Goal: Task Accomplishment & Management: Manage account settings

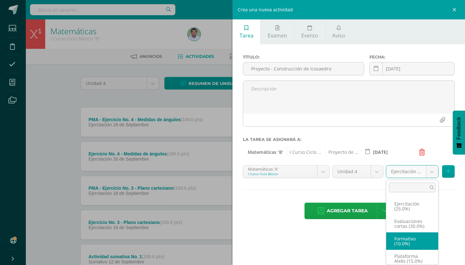
select select "227496"
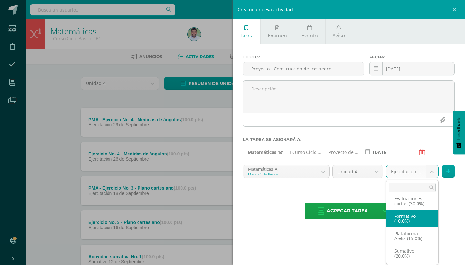
scroll to position [23, 0]
select select "227507"
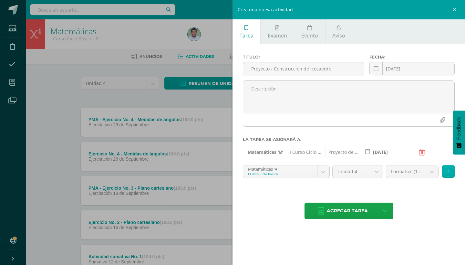
click at [448, 171] on icon at bounding box center [449, 171] width 4 height 5
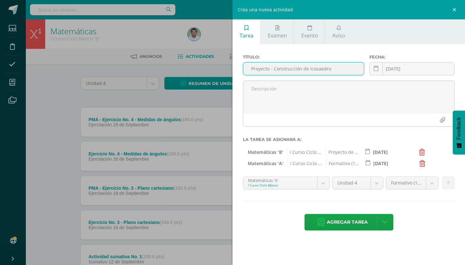
drag, startPoint x: 252, startPoint y: 69, endPoint x: 339, endPoint y: 69, distance: 87.2
click at [339, 69] on input "Proyecto - Construcción de Icosaedro" at bounding box center [303, 68] width 121 height 13
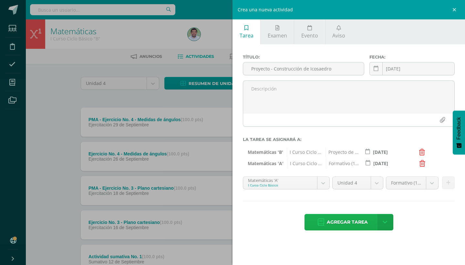
click at [358, 221] on span "Agregar tarea" at bounding box center [347, 222] width 41 height 16
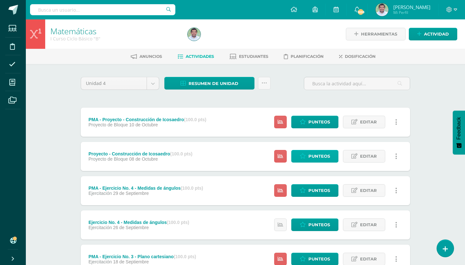
click at [314, 154] on span "Punteos" at bounding box center [320, 156] width 22 height 12
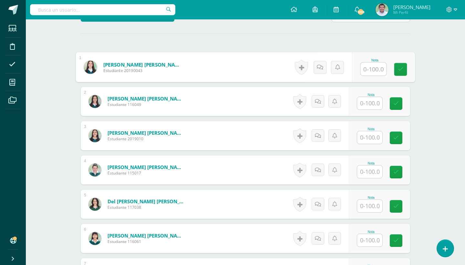
click at [373, 66] on input "text" at bounding box center [374, 69] width 26 height 13
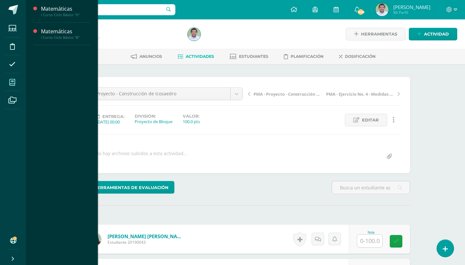
click at [13, 81] on icon at bounding box center [12, 82] width 6 height 6
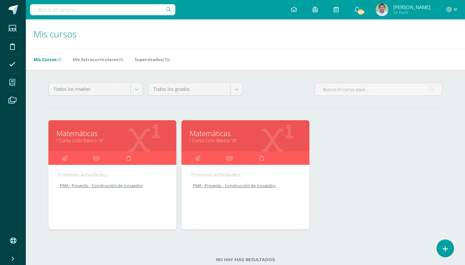
click at [108, 135] on link "Matemáticas" at bounding box center [113, 133] width 112 height 10
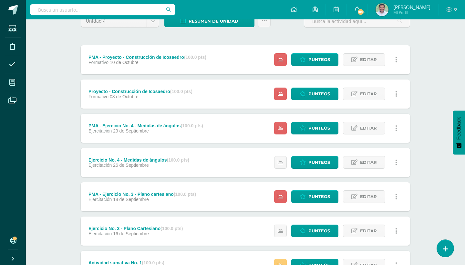
scroll to position [63, 0]
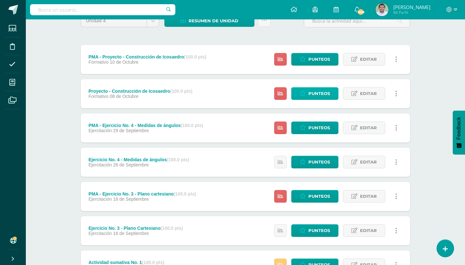
click at [317, 91] on span "Punteos" at bounding box center [320, 94] width 22 height 12
click at [127, 108] on div "Proyecto - Construcción de Icosaedro (100.0 pts) Formativo 08 de Octubre" at bounding box center [141, 93] width 120 height 29
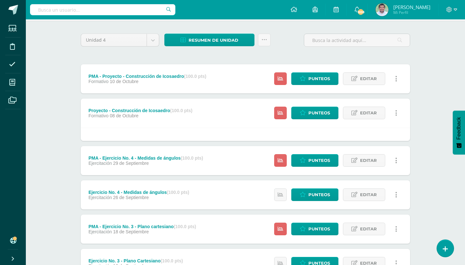
scroll to position [41, 0]
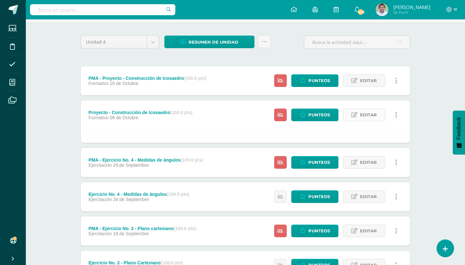
click at [367, 115] on span "Editar" at bounding box center [368, 115] width 17 height 12
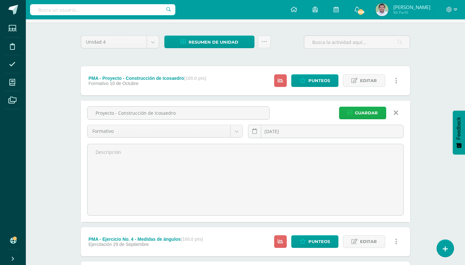
click at [366, 113] on span "Guardar" at bounding box center [366, 113] width 23 height 12
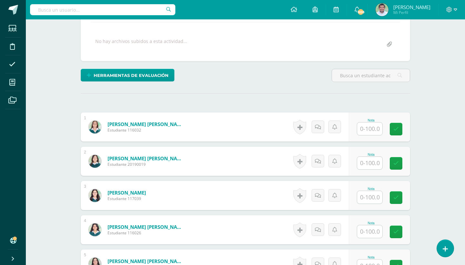
scroll to position [112, 0]
click at [370, 196] on input "text" at bounding box center [369, 197] width 25 height 13
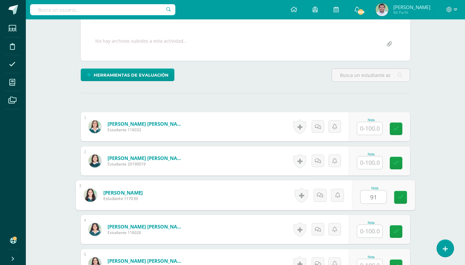
type input "91"
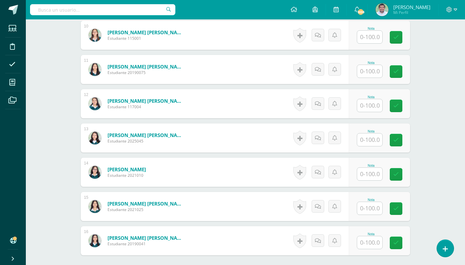
scroll to position [513, 0]
click at [370, 173] on input "text" at bounding box center [369, 173] width 25 height 13
type input "87"
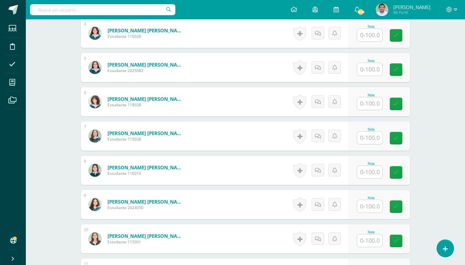
scroll to position [300, 0]
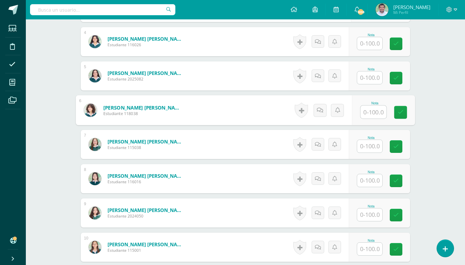
click at [373, 112] on input "text" at bounding box center [374, 112] width 26 height 13
type input "93"
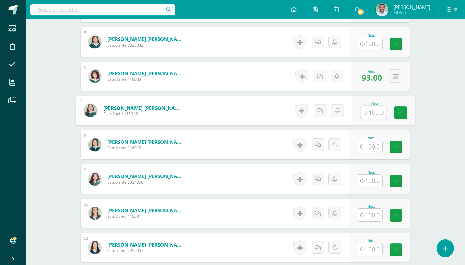
scroll to position [337, 0]
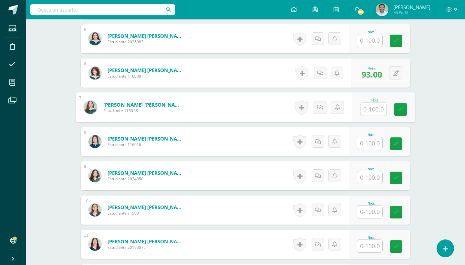
click at [369, 174] on input "text" at bounding box center [369, 177] width 25 height 13
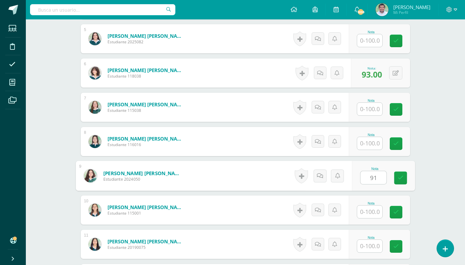
type input "91"
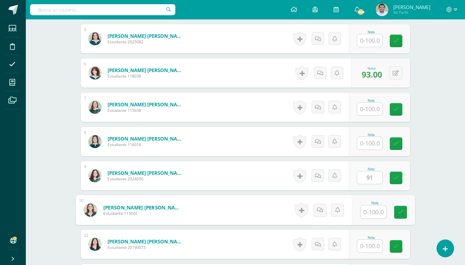
click at [369, 174] on input "91" at bounding box center [369, 177] width 25 height 13
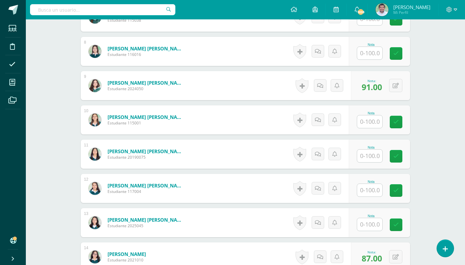
scroll to position [428, 0]
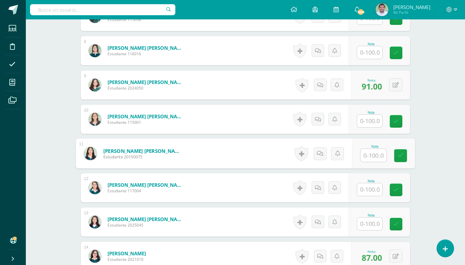
click at [370, 153] on input "text" at bounding box center [374, 155] width 26 height 13
type input "91"
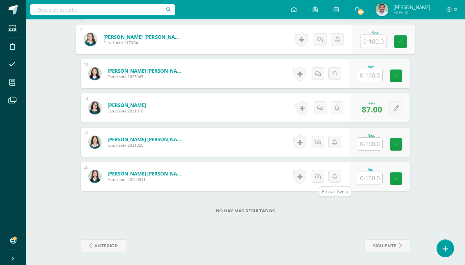
scroll to position [576, 0]
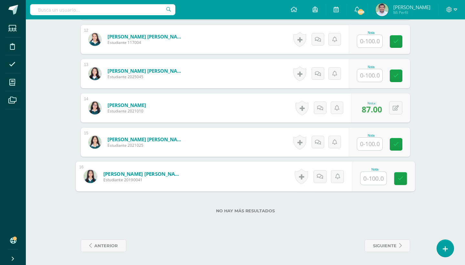
click at [372, 179] on input "text" at bounding box center [374, 178] width 26 height 13
type input "87"
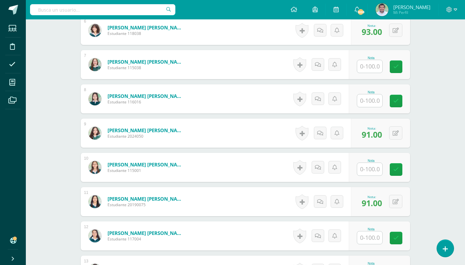
scroll to position [371, 0]
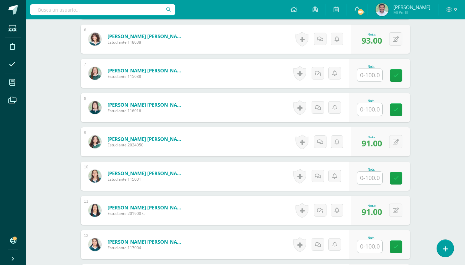
click at [375, 107] on input "text" at bounding box center [369, 109] width 25 height 13
type input "96"
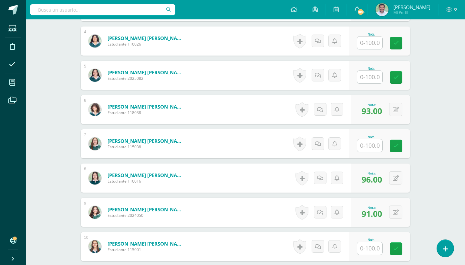
scroll to position [296, 0]
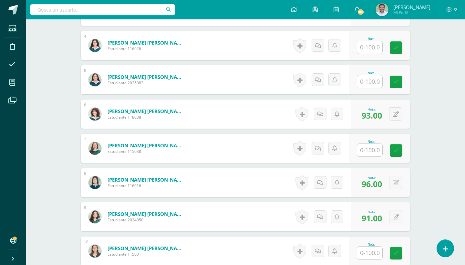
click at [374, 82] on input "text" at bounding box center [369, 81] width 25 height 13
type input "100"
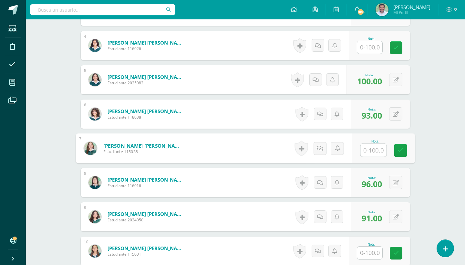
click at [370, 152] on input "text" at bounding box center [374, 150] width 26 height 13
click at [396, 146] on icon at bounding box center [396, 148] width 6 height 5
type input "91"
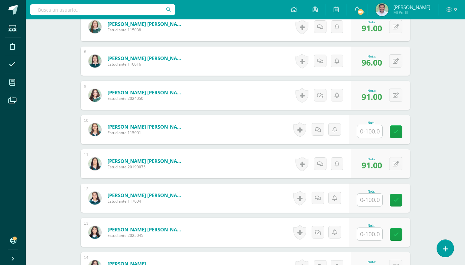
scroll to position [423, 0]
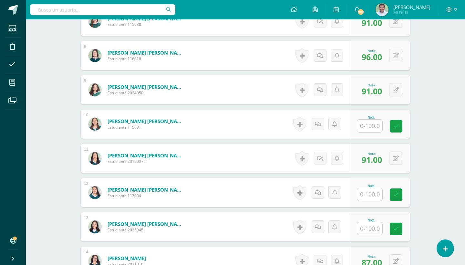
click at [372, 194] on input "text" at bounding box center [369, 194] width 25 height 13
type input "96"
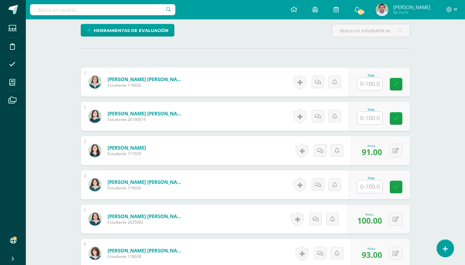
scroll to position [154, 0]
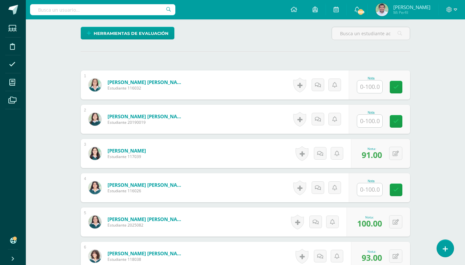
click at [370, 85] on input "text" at bounding box center [369, 86] width 25 height 13
type input "96"
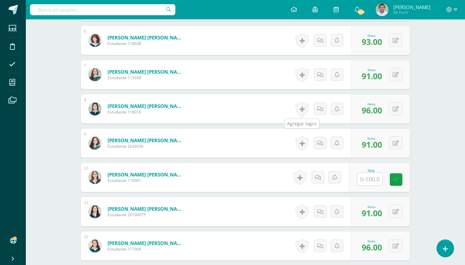
scroll to position [371, 0]
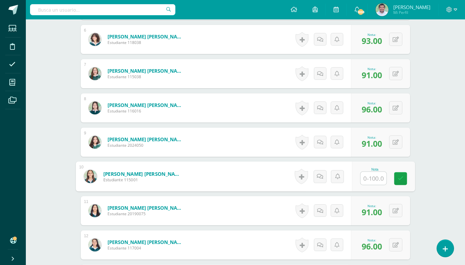
click at [374, 175] on input "text" at bounding box center [374, 178] width 26 height 13
type input "0"
type input "96"
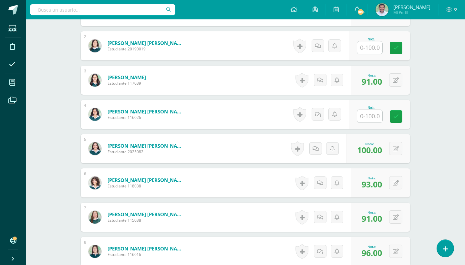
scroll to position [216, 0]
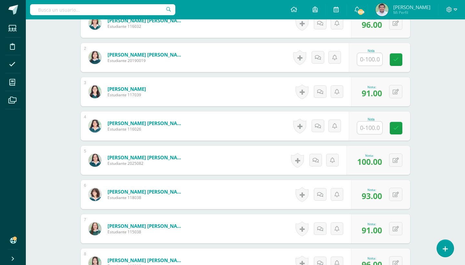
click at [370, 124] on input "text" at bounding box center [369, 128] width 25 height 13
type input "96"
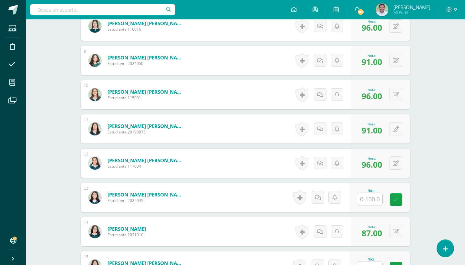
scroll to position [453, 0]
click at [374, 197] on input "text" at bounding box center [369, 199] width 25 height 13
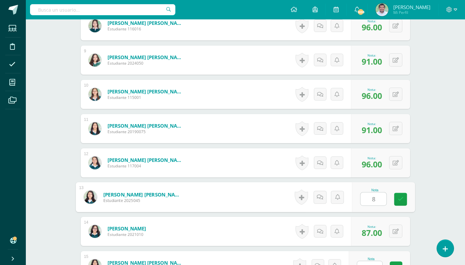
type input "84"
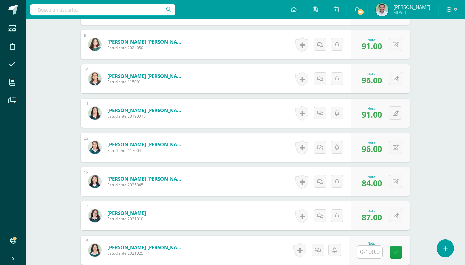
scroll to position [547, 0]
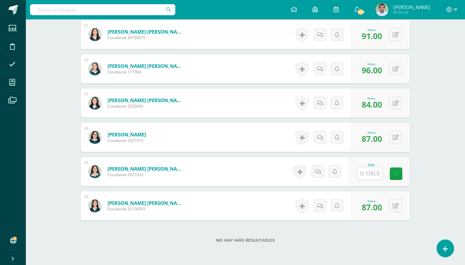
click at [375, 174] on input "text" at bounding box center [369, 173] width 25 height 13
type input "96"
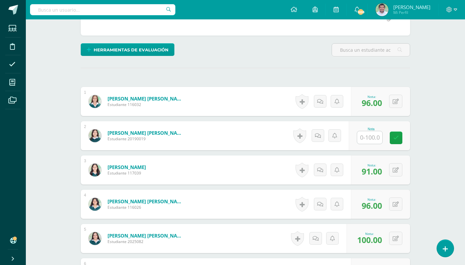
scroll to position [134, 0]
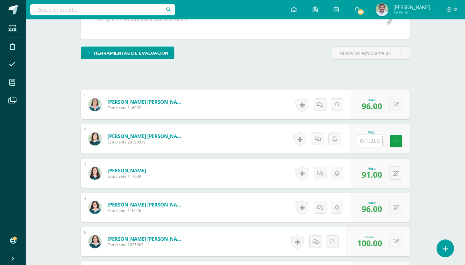
click at [372, 140] on input "text" at bounding box center [369, 140] width 25 height 13
type input "91"
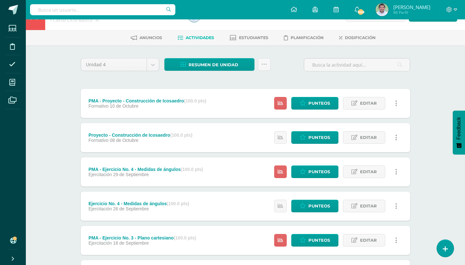
scroll to position [21, 0]
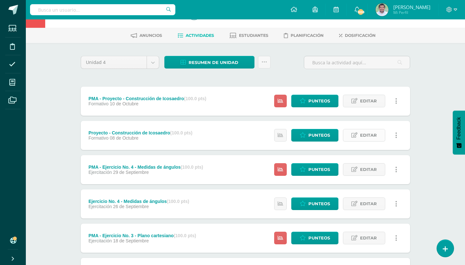
click at [360, 134] on link "Editar" at bounding box center [364, 135] width 42 height 13
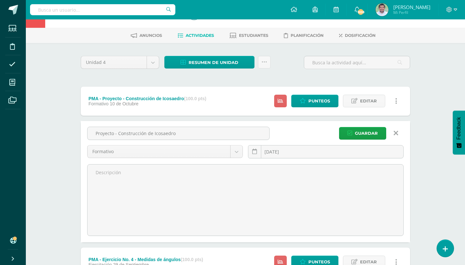
click at [362, 34] on span "Dosificación" at bounding box center [360, 35] width 31 height 5
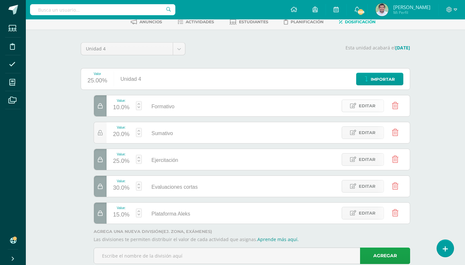
click at [366, 105] on span "Editar" at bounding box center [367, 106] width 17 height 12
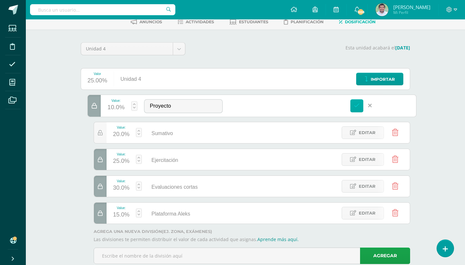
type input "Proyecto"
click at [358, 107] on icon at bounding box center [357, 106] width 6 height 6
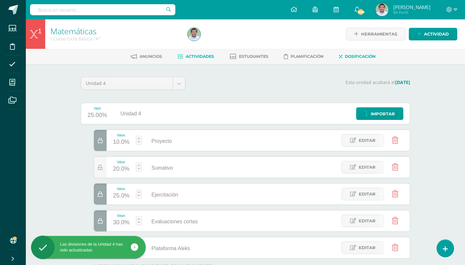
click at [200, 57] on span "Actividades" at bounding box center [200, 56] width 28 height 5
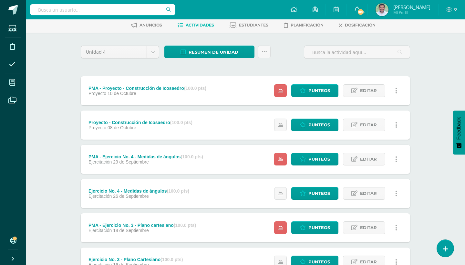
scroll to position [32, 0]
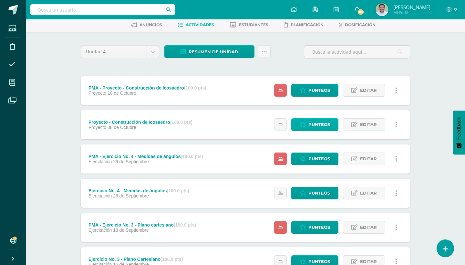
click at [317, 127] on span "Punteos" at bounding box center [320, 125] width 22 height 12
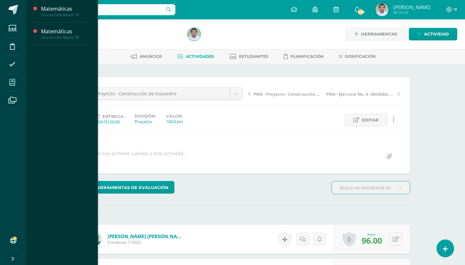
click at [14, 80] on icon at bounding box center [12, 82] width 6 height 6
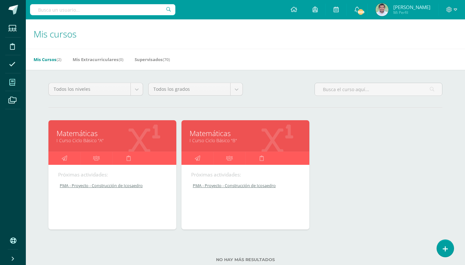
click at [216, 138] on link "I Curso Ciclo Básico "B"" at bounding box center [246, 140] width 112 height 6
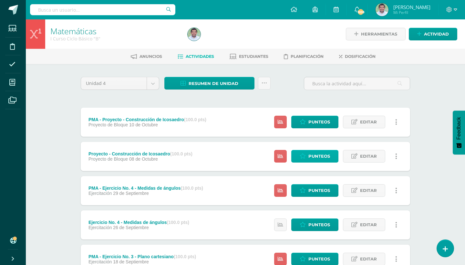
click at [308, 151] on link "Punteos" at bounding box center [314, 156] width 47 height 13
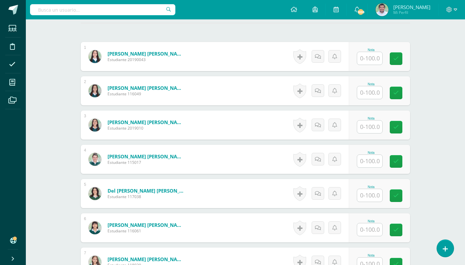
scroll to position [183, 0]
click at [369, 59] on input "text" at bounding box center [369, 58] width 25 height 13
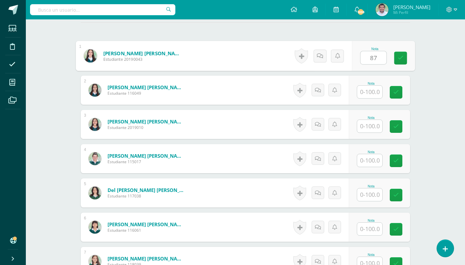
type input "87"
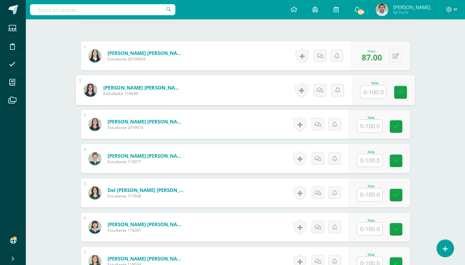
click at [370, 162] on input "text" at bounding box center [369, 160] width 25 height 13
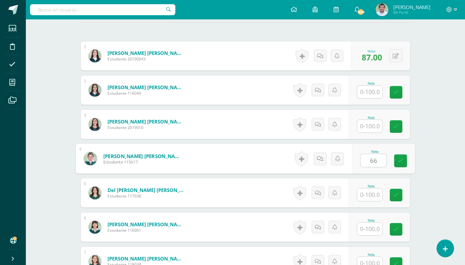
type input "66"
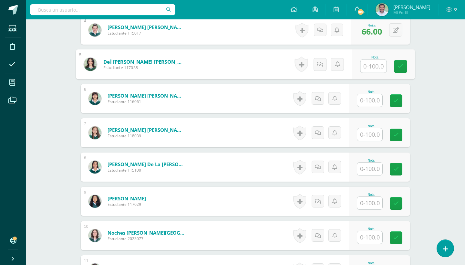
scroll to position [319, 0]
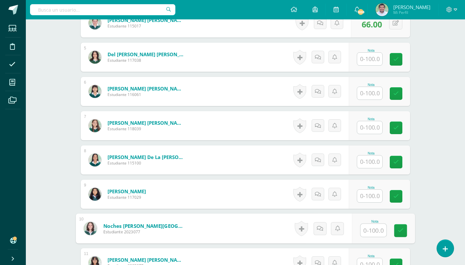
click at [371, 227] on input "text" at bounding box center [374, 230] width 26 height 13
type input "98"
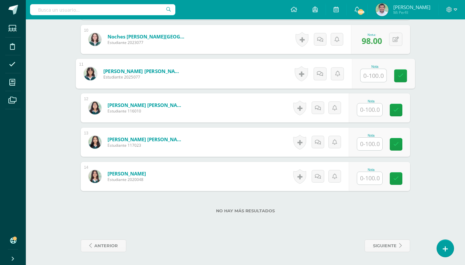
scroll to position [508, 0]
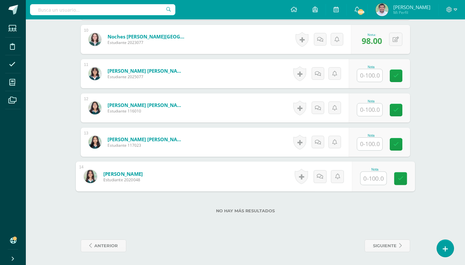
click at [367, 179] on input "text" at bounding box center [374, 178] width 26 height 13
type input "98"
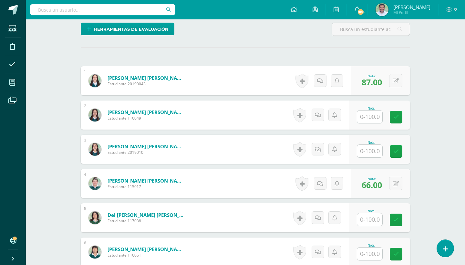
scroll to position [157, 0]
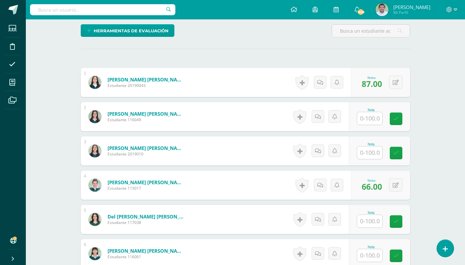
click at [374, 117] on input "text" at bounding box center [369, 118] width 25 height 13
type input "89"
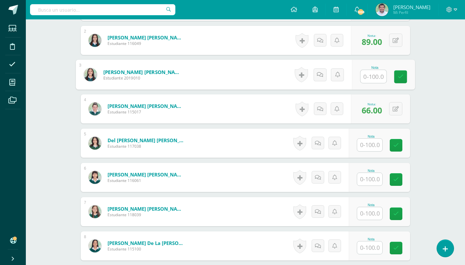
scroll to position [234, 0]
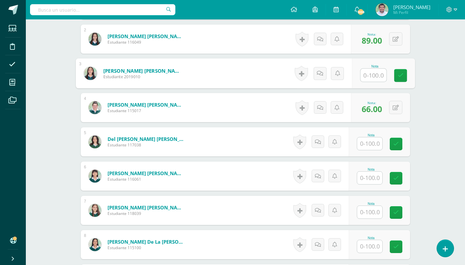
click at [373, 144] on input "text" at bounding box center [369, 143] width 25 height 13
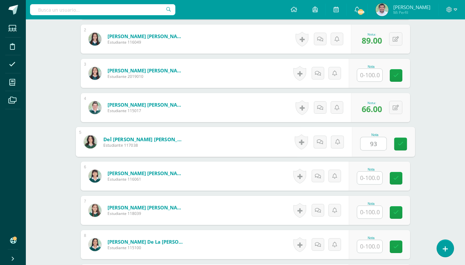
type input "93"
click at [368, 178] on input "text" at bounding box center [369, 178] width 25 height 13
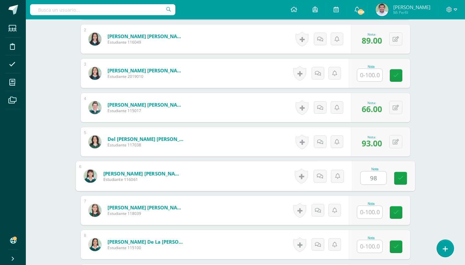
type input "98"
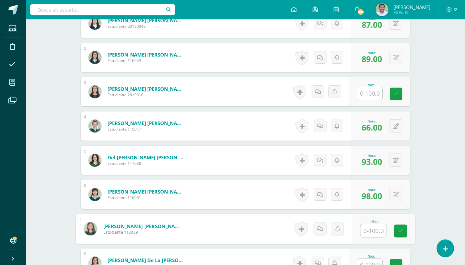
scroll to position [184, 0]
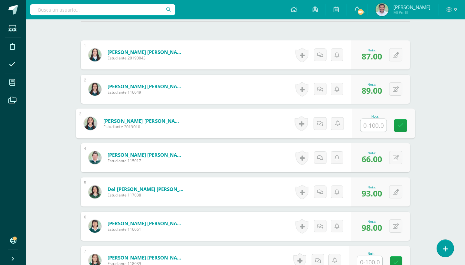
click at [371, 120] on input "text" at bounding box center [374, 125] width 26 height 13
type input "98"
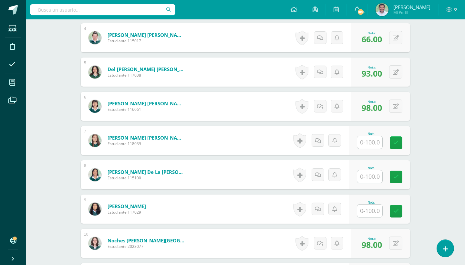
scroll to position [305, 0]
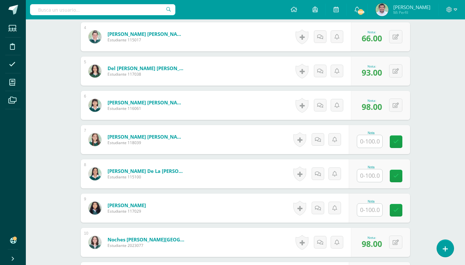
click at [374, 205] on input "text" at bounding box center [369, 210] width 25 height 13
type input "84"
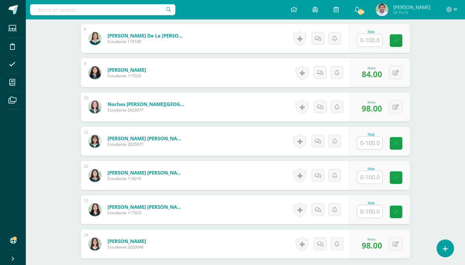
scroll to position [443, 0]
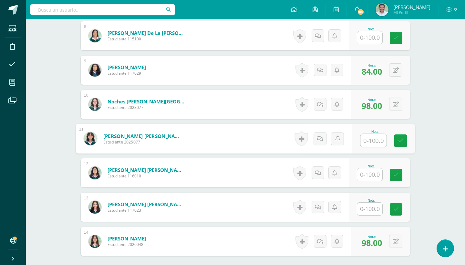
click at [370, 140] on input "text" at bounding box center [374, 140] width 26 height 13
type input "98"
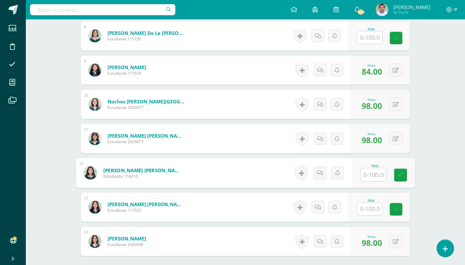
click at [373, 176] on input "text" at bounding box center [374, 174] width 26 height 13
type input "93"
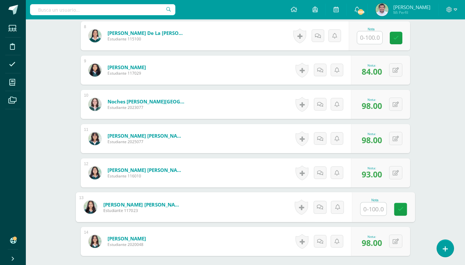
scroll to position [337, 0]
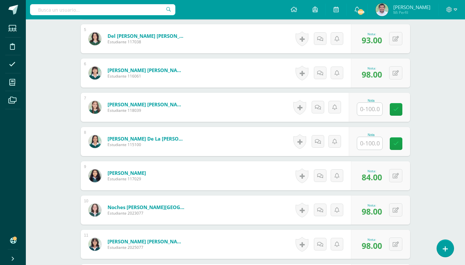
click at [372, 110] on input "text" at bounding box center [369, 109] width 25 height 13
type input "93"
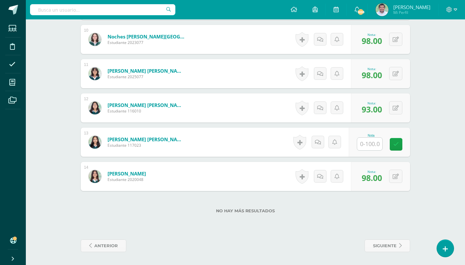
scroll to position [508, 0]
click at [372, 143] on input "text" at bounding box center [374, 144] width 26 height 13
type input "87"
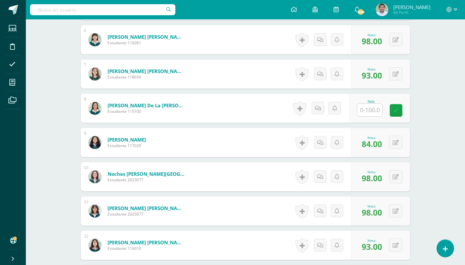
scroll to position [368, 0]
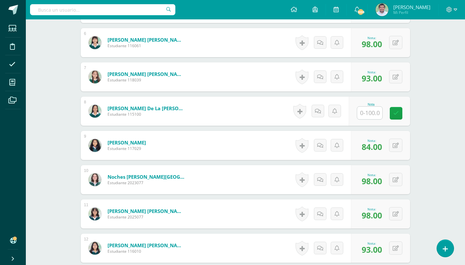
click at [374, 113] on input "text" at bounding box center [369, 113] width 25 height 13
type input "93"
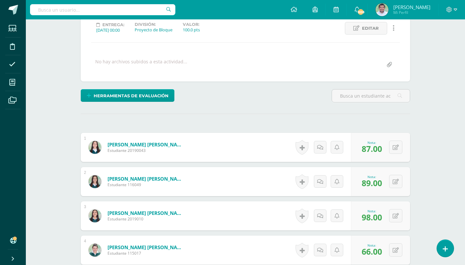
scroll to position [94, 0]
